Goal: Transaction & Acquisition: Download file/media

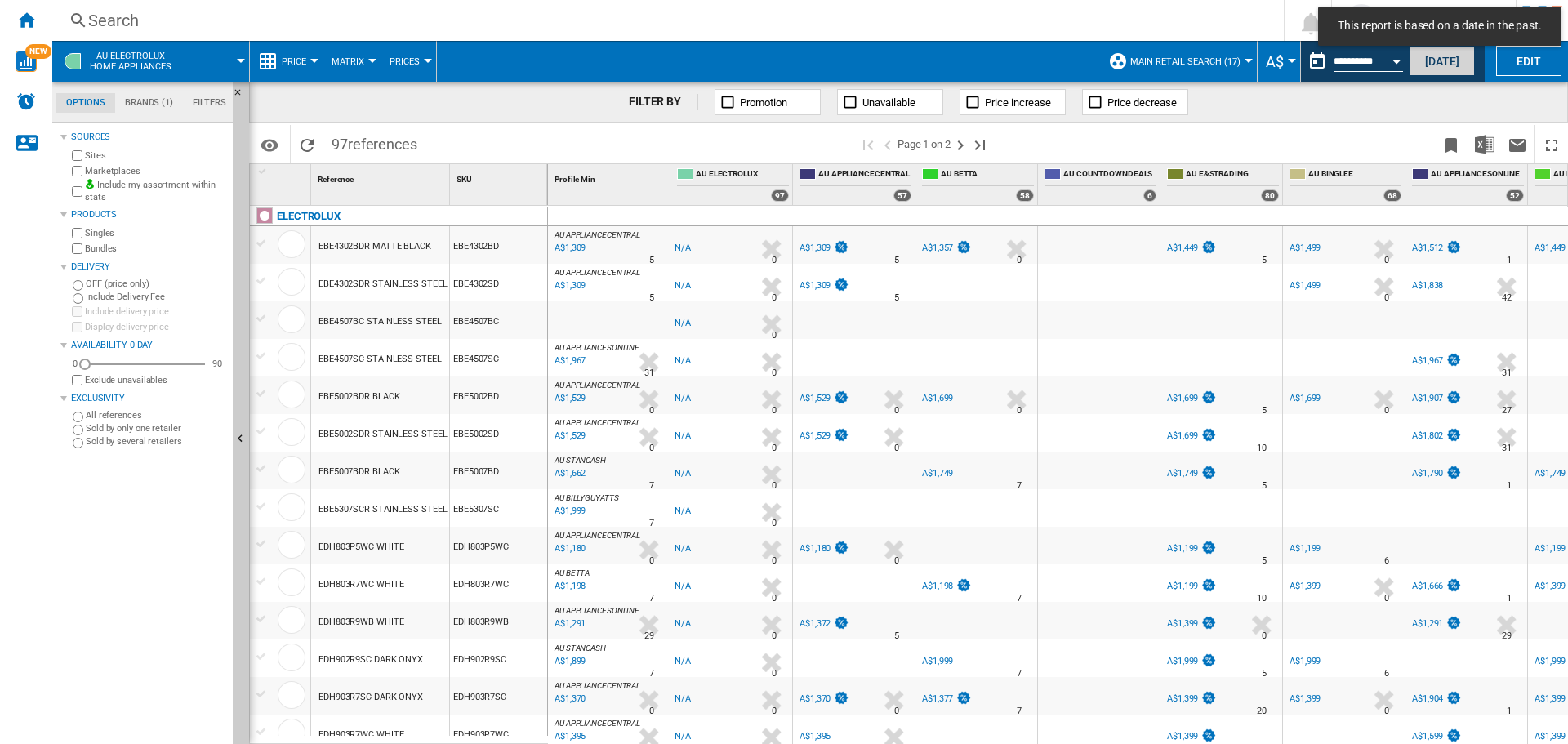
click at [1429, 64] on button "[DATE]" at bounding box center [1442, 60] width 65 height 31
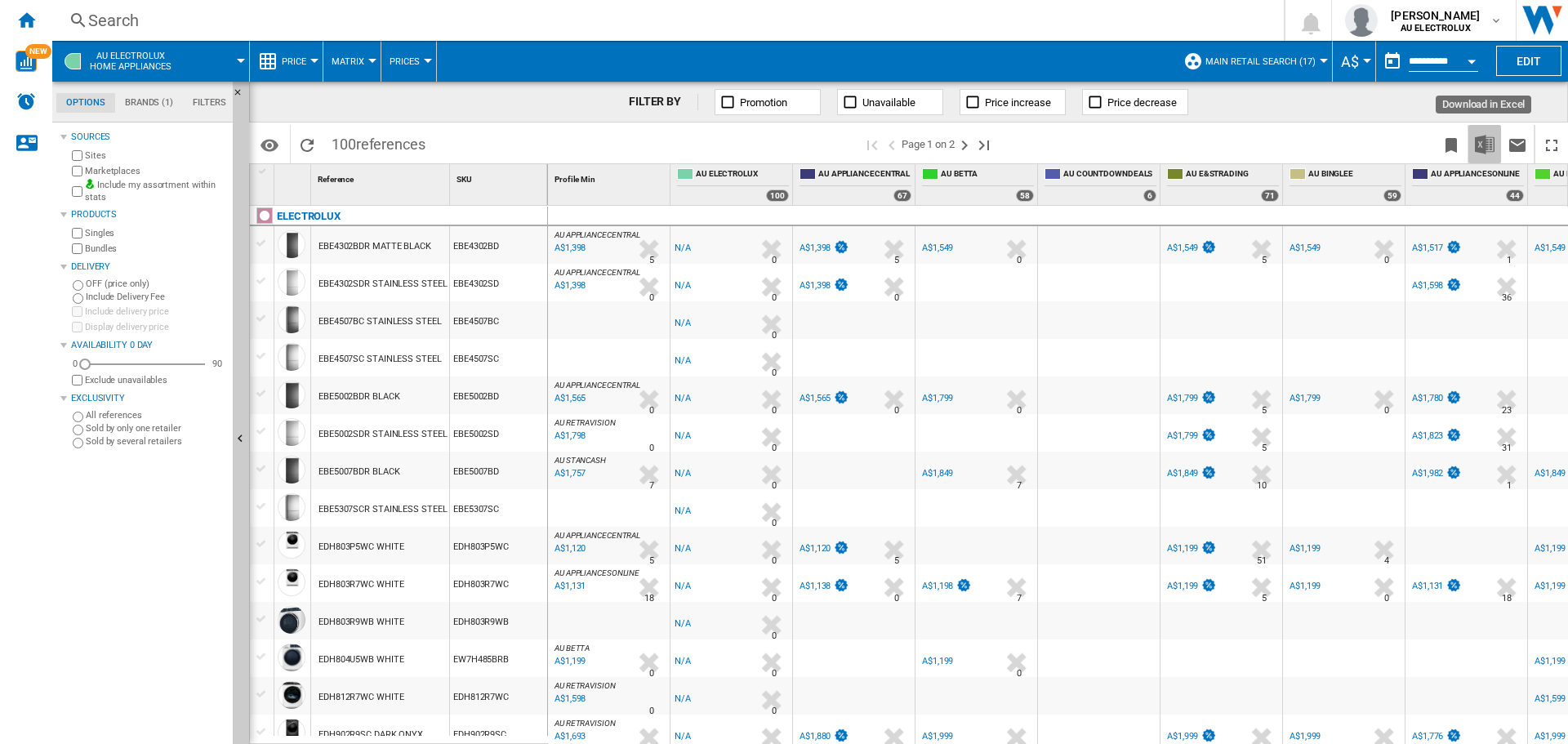
click at [1481, 150] on img "Download in Excel" at bounding box center [1485, 145] width 20 height 20
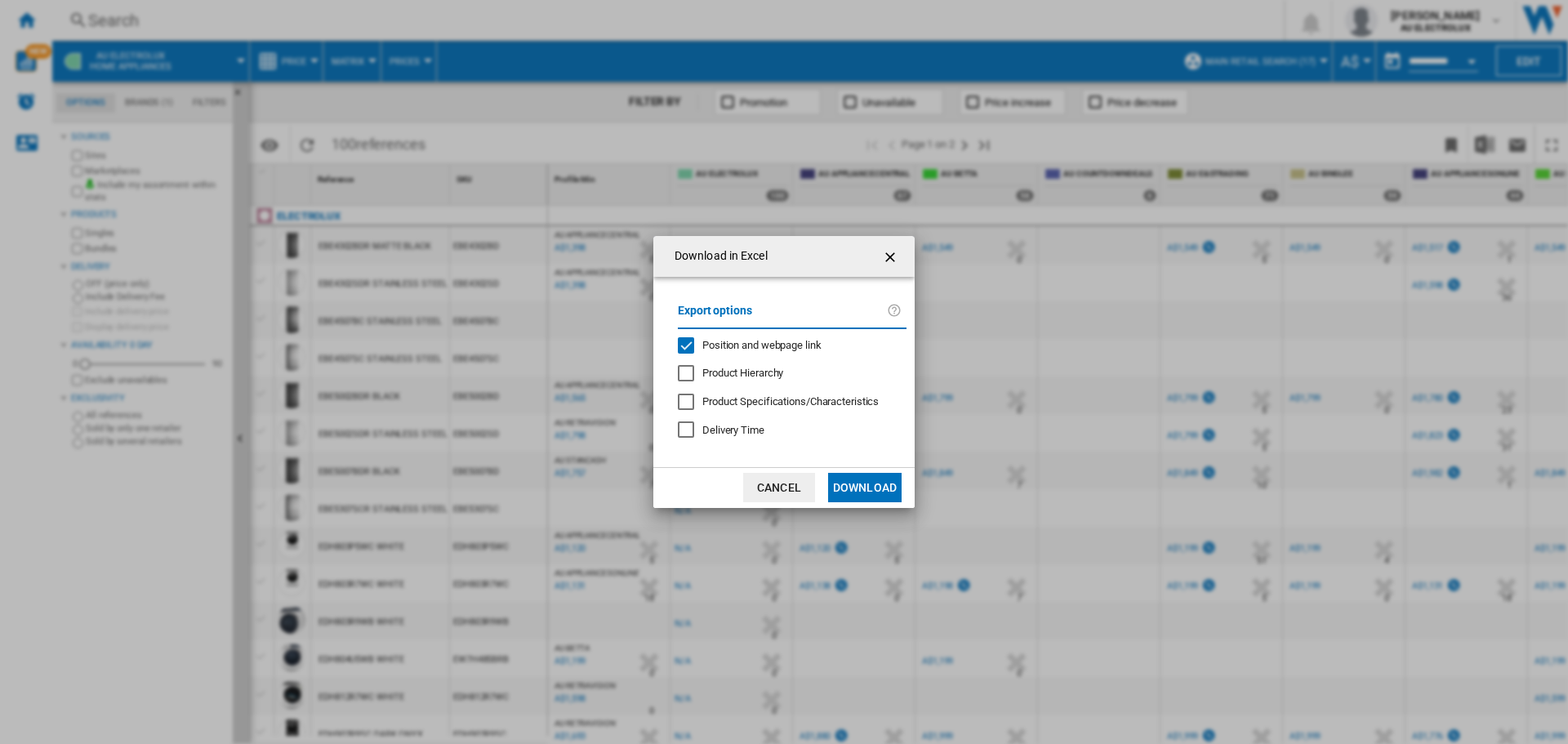
click at [787, 495] on button "Cancel" at bounding box center [778, 488] width 72 height 30
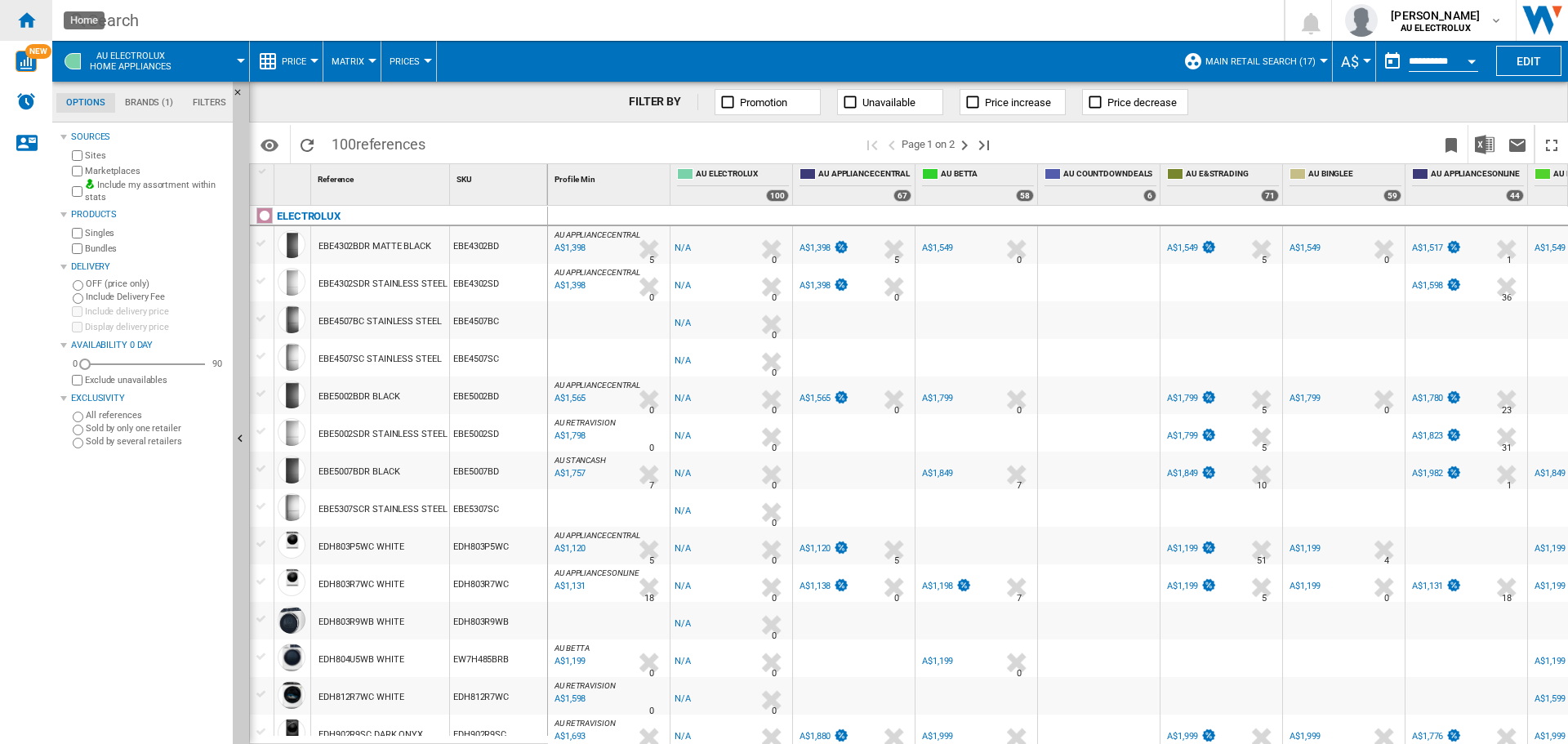
click at [33, 7] on div "Home" at bounding box center [26, 20] width 52 height 40
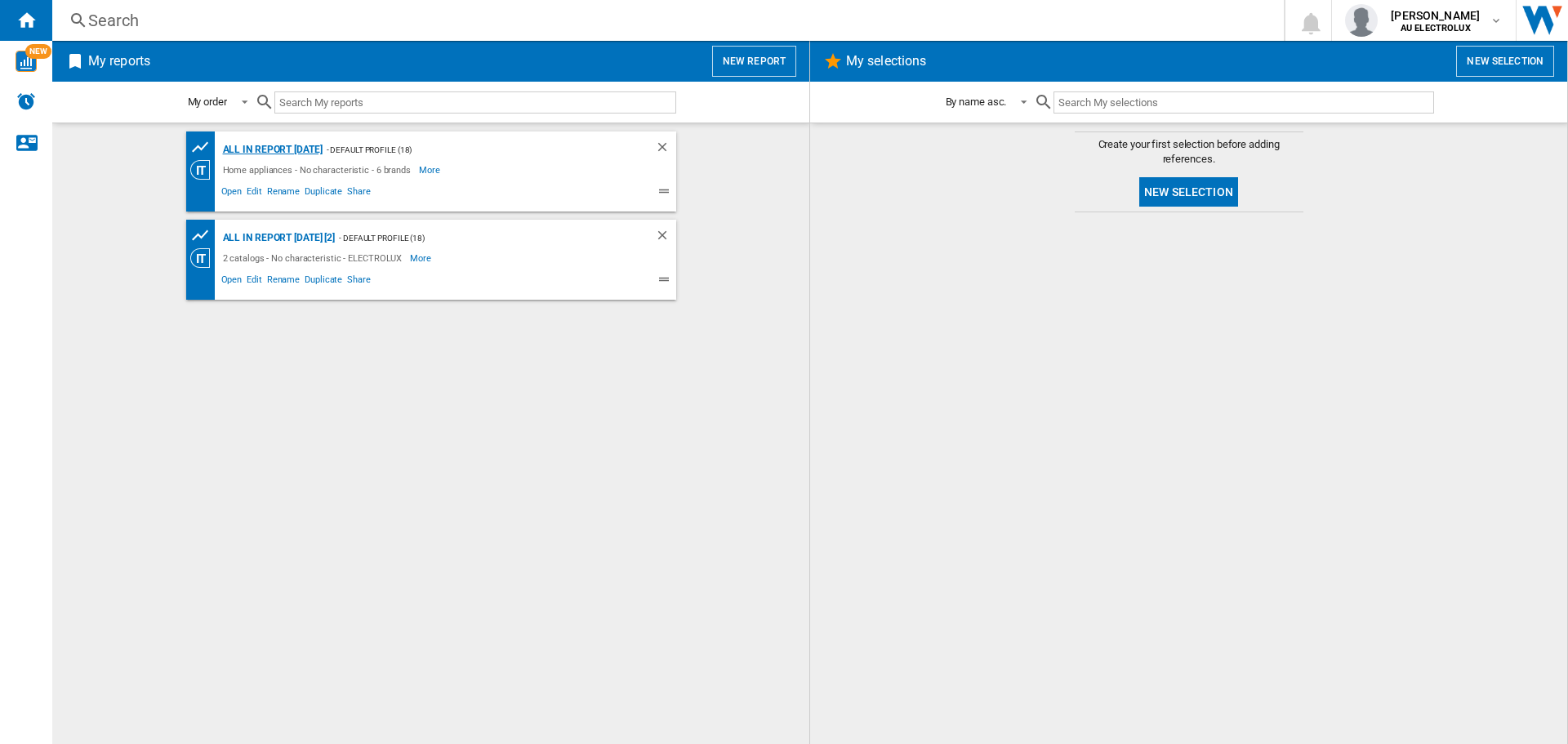
click at [268, 150] on div "All in report [DATE]" at bounding box center [271, 149] width 104 height 21
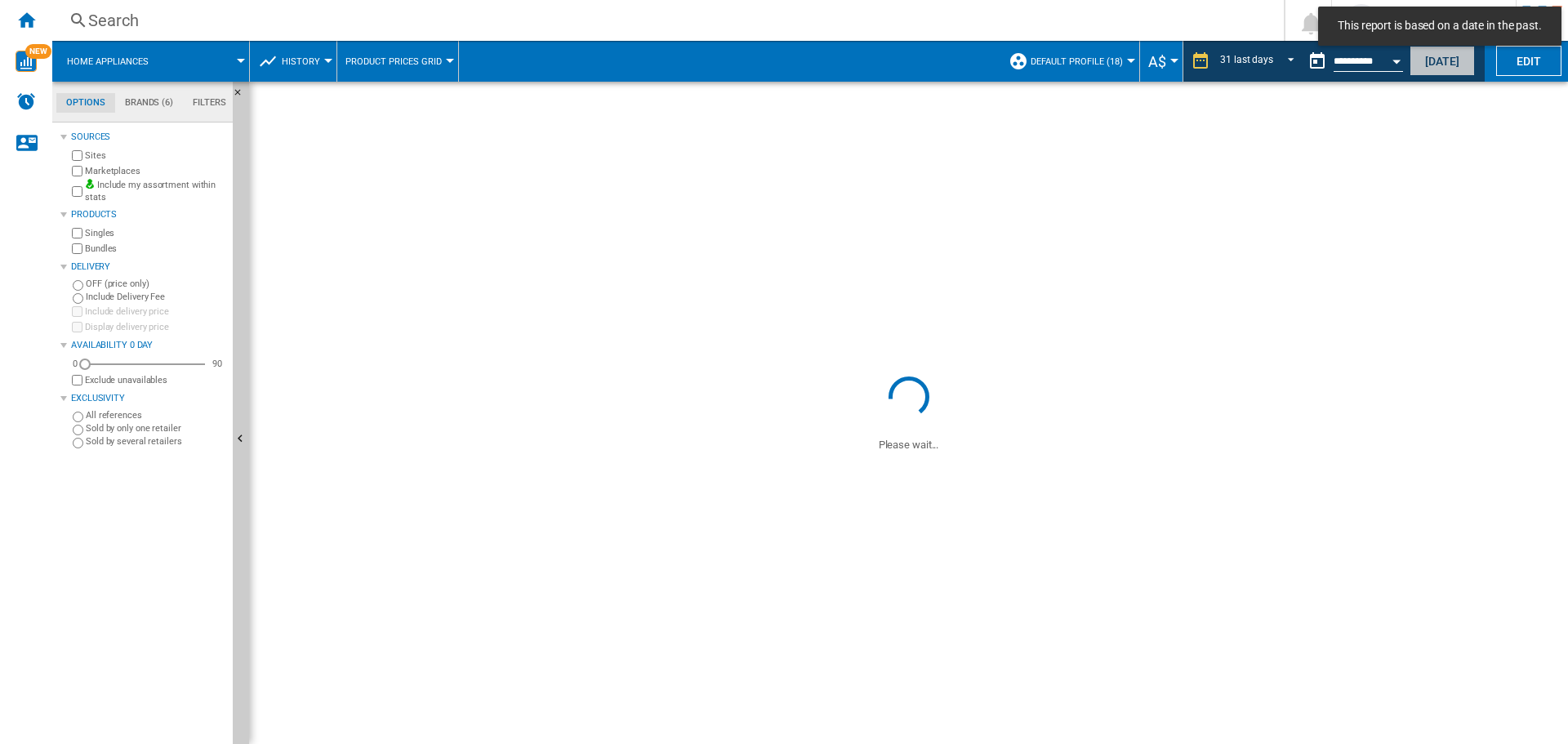
click at [1438, 64] on button "[DATE]" at bounding box center [1442, 60] width 65 height 31
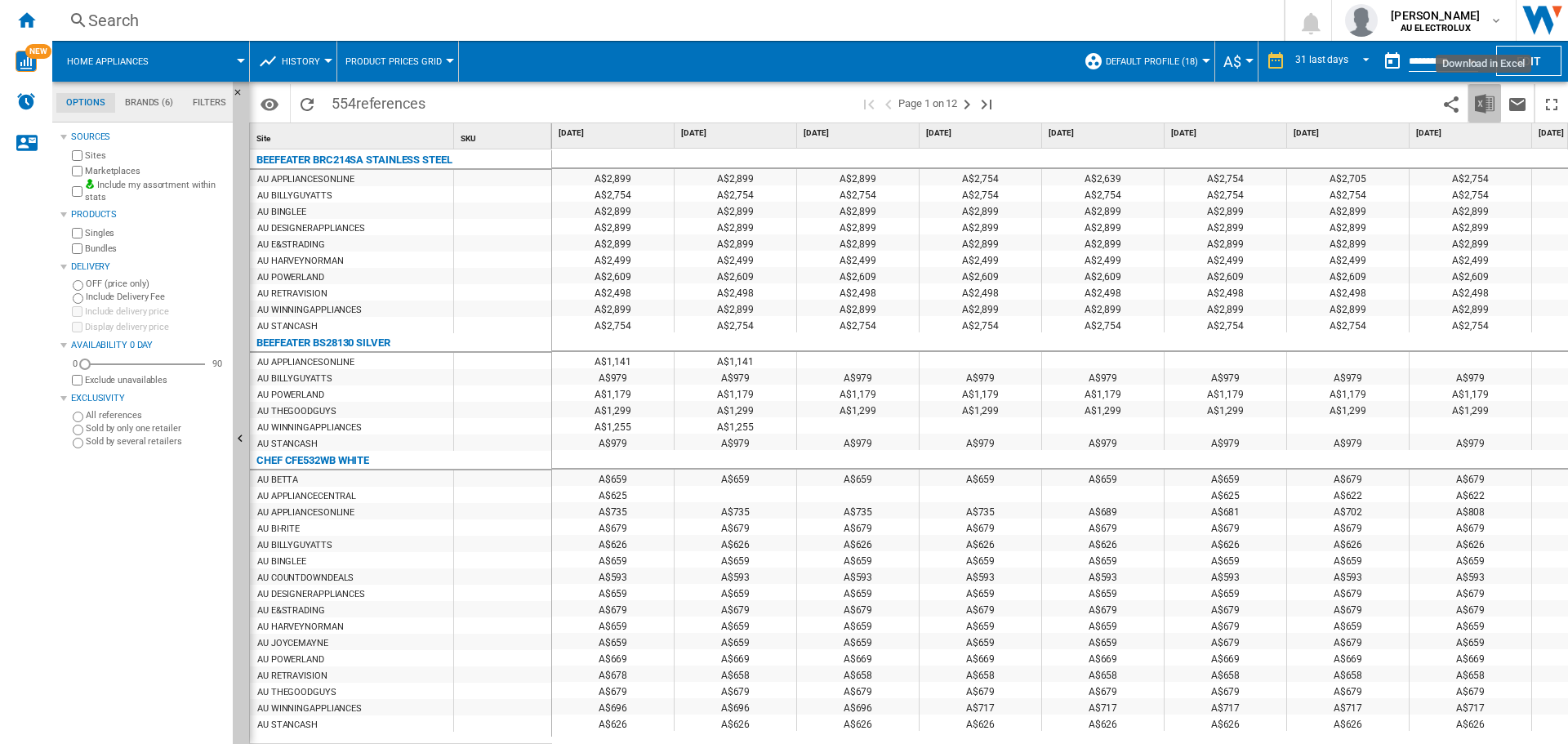
click at [1478, 102] on img "Download in Excel" at bounding box center [1485, 104] width 20 height 20
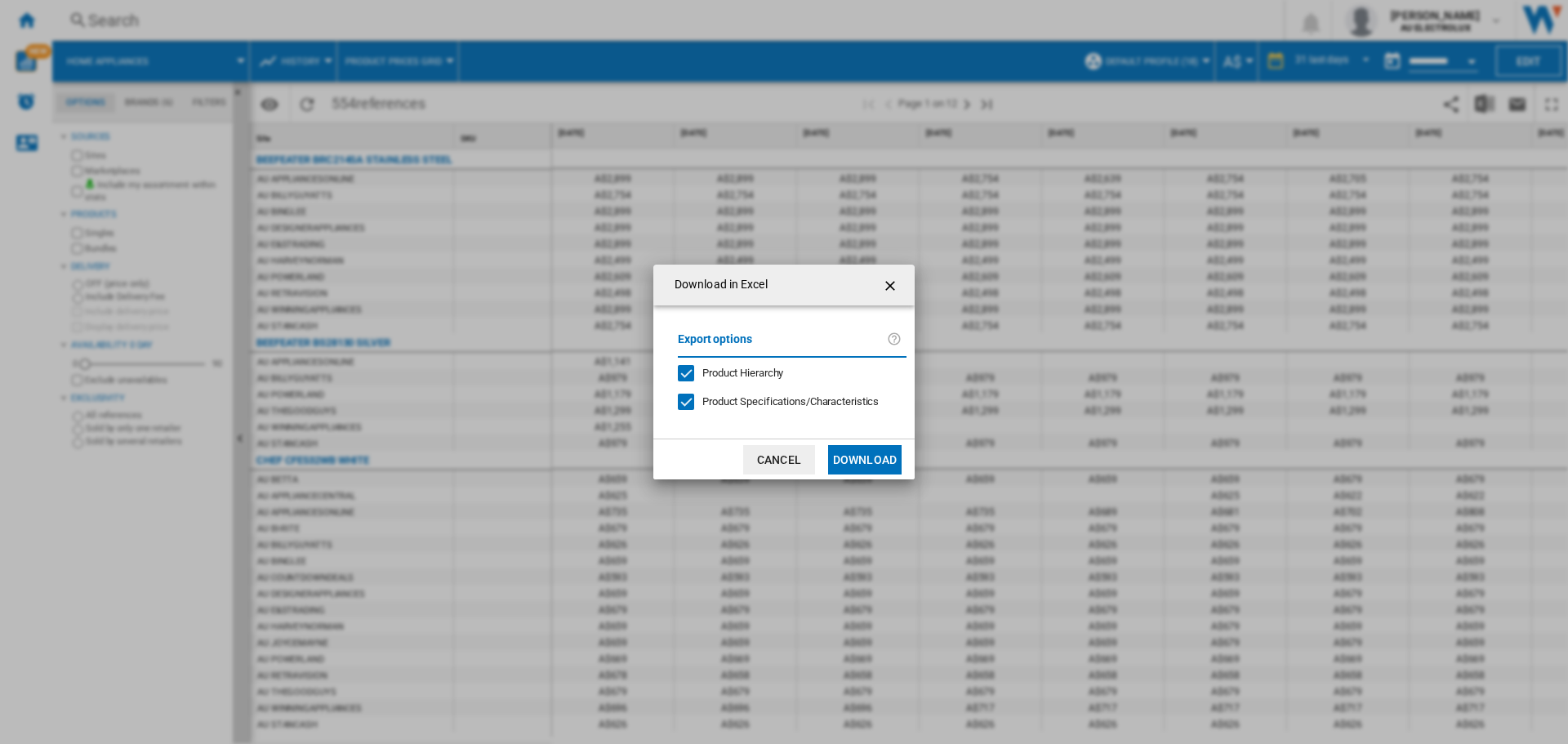
click at [688, 401] on div "Download in ..." at bounding box center [686, 402] width 17 height 17
click at [855, 453] on button "Download" at bounding box center [864, 460] width 73 height 30
